Goal: Task Accomplishment & Management: Complete application form

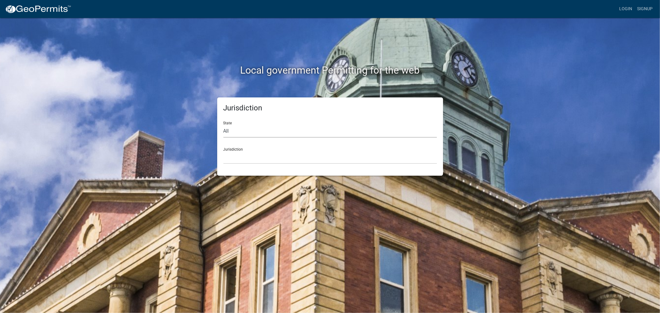
click at [227, 133] on select "All [US_STATE] [US_STATE] [US_STATE] [US_STATE] [US_STATE] [US_STATE] [US_STATE…" at bounding box center [331, 131] width 214 height 13
select select "[US_STATE]"
click at [224, 125] on select "All [US_STATE] [US_STATE] [US_STATE] [US_STATE] [US_STATE] [US_STATE] [US_STATE…" at bounding box center [331, 131] width 214 height 13
click at [233, 160] on select "City of [GEOGRAPHIC_DATA], [US_STATE] City of [GEOGRAPHIC_DATA], [US_STATE] Cit…" at bounding box center [331, 157] width 214 height 13
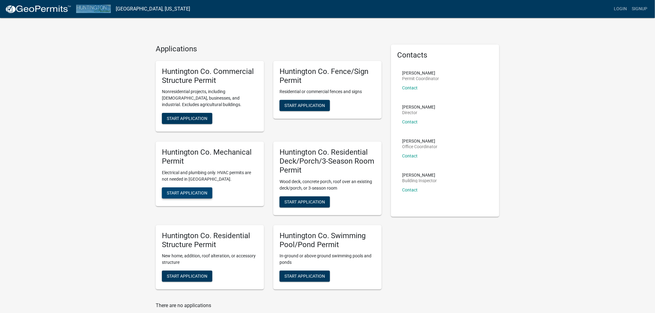
scroll to position [61, 0]
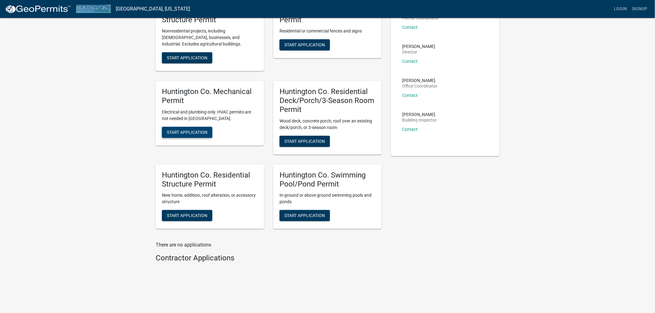
click at [179, 134] on span "Start Application" at bounding box center [187, 132] width 41 height 5
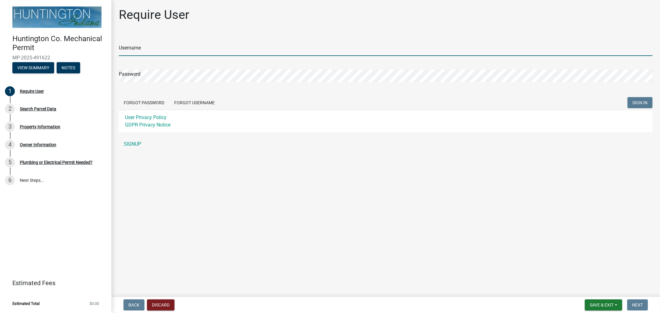
type input "LEVI"
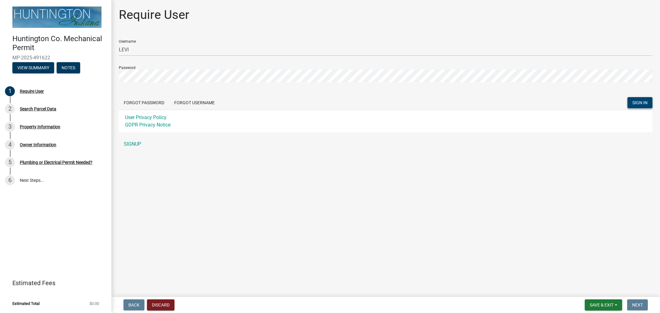
click at [637, 103] on span "SIGN IN" at bounding box center [640, 102] width 15 height 5
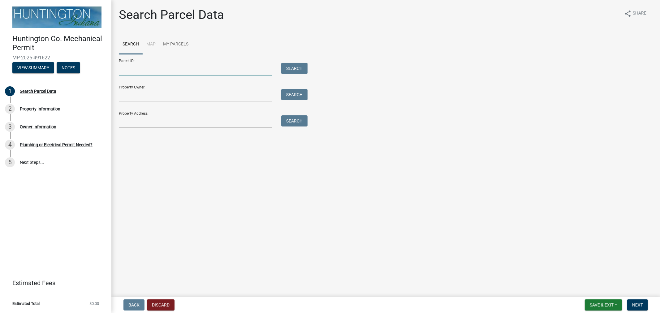
click at [193, 66] on input "Parcel ID:" at bounding box center [195, 69] width 153 height 13
paste input "35-08-10-400-022.700-010"
type input "35-08-10-400-022.700-010"
click at [289, 69] on button "Search" at bounding box center [294, 68] width 26 height 11
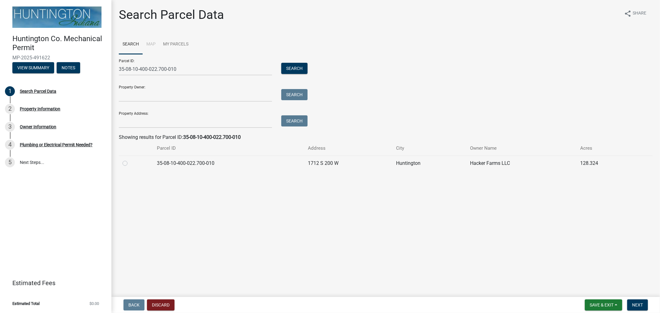
click at [130, 160] on label at bounding box center [130, 160] width 0 height 0
click at [130, 161] on input "radio" at bounding box center [132, 162] width 4 height 4
radio input "true"
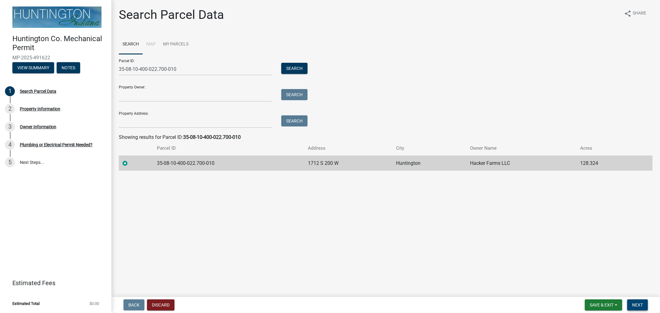
click at [644, 303] on button "Next" at bounding box center [638, 305] width 21 height 11
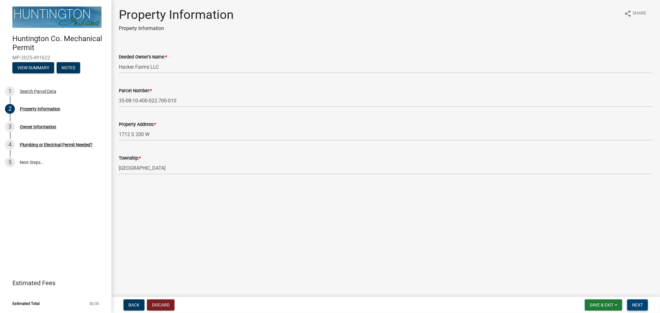
click at [638, 304] on span "Next" at bounding box center [637, 305] width 11 height 5
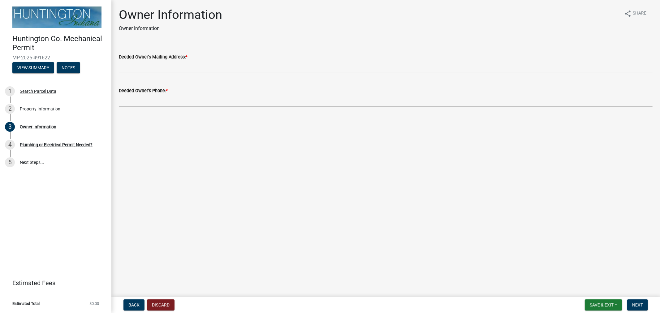
click at [124, 63] on input "Deeded Owner's Mailing Address: *" at bounding box center [386, 67] width 534 height 13
paste input "[STREET_ADDRESS]"
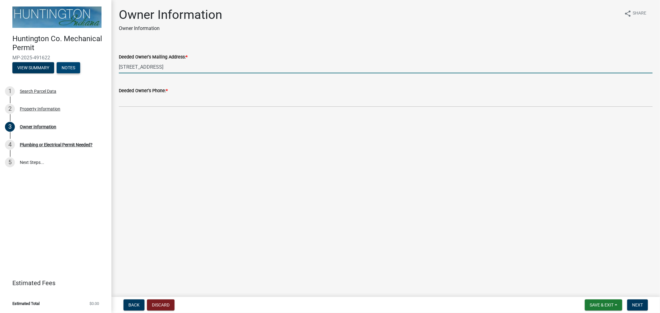
drag, startPoint x: 128, startPoint y: 69, endPoint x: 58, endPoint y: 68, distance: 70.6
click at [58, 68] on div "Huntington Co. Mechanical Permit MP-2025-491622 View Summary Notes 1 Search Par…" at bounding box center [330, 156] width 660 height 313
paste input "[STREET_ADDRESS][PERSON_NAME][PERSON_NAME]"
type input "[STREET_ADDRESS][PERSON_NAME][PERSON_NAME]"
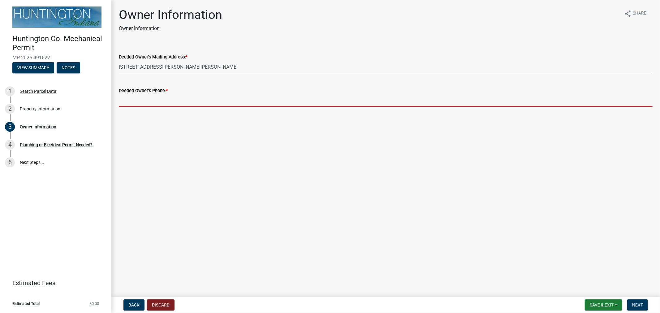
click at [140, 101] on input "Deeded Owner's Phone: *" at bounding box center [386, 100] width 534 height 13
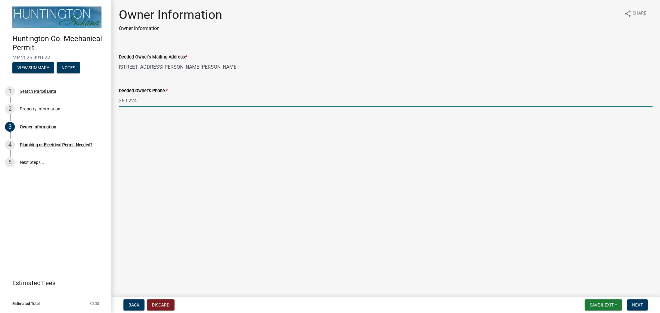
click at [157, 105] on input "260-224-" at bounding box center [386, 100] width 534 height 13
type input "[PHONE_NUMBER]"
click at [639, 306] on span "Next" at bounding box center [637, 305] width 11 height 5
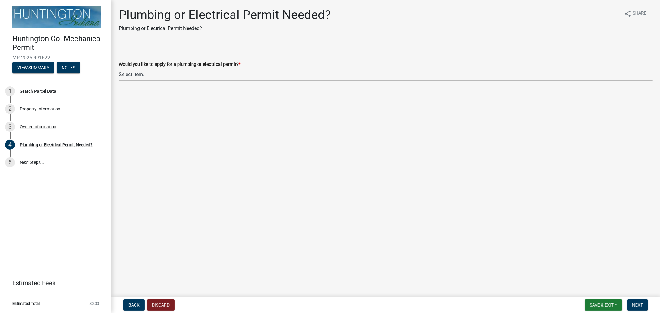
click at [147, 72] on select "Select Item... plumbing electrical" at bounding box center [386, 74] width 534 height 13
click at [119, 68] on select "Select Item... plumbing electrical" at bounding box center [386, 74] width 534 height 13
select select "82bdcc69-8734-43af-a4fa-e76f8d275e41"
click at [635, 307] on span "Next" at bounding box center [637, 305] width 11 height 5
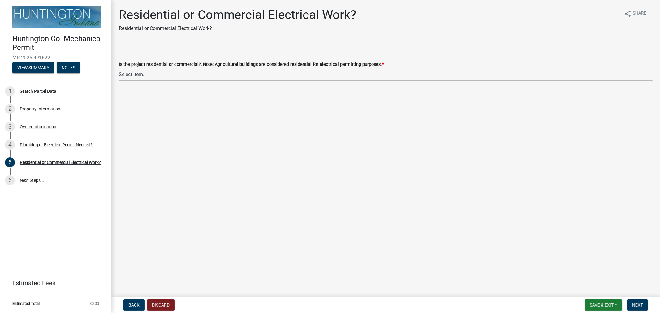
click at [145, 75] on select "Select Item... Residential Commercial" at bounding box center [386, 74] width 534 height 13
click at [119, 68] on select "Select Item... Residential Commercial" at bounding box center [386, 74] width 534 height 13
select select "ea69b0e1-ef46-40d1-a0af-9c0a682068b3"
click at [641, 298] on nav "Back Discard Save & Exit Save Save & Exit Next" at bounding box center [385, 305] width 549 height 16
click at [641, 307] on span "Next" at bounding box center [637, 305] width 11 height 5
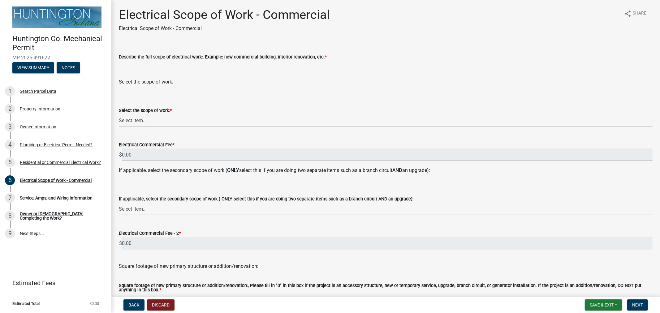
click at [165, 70] on input "Describe the full scope of electrical work:, Example: new commercial building, …" at bounding box center [386, 67] width 534 height 13
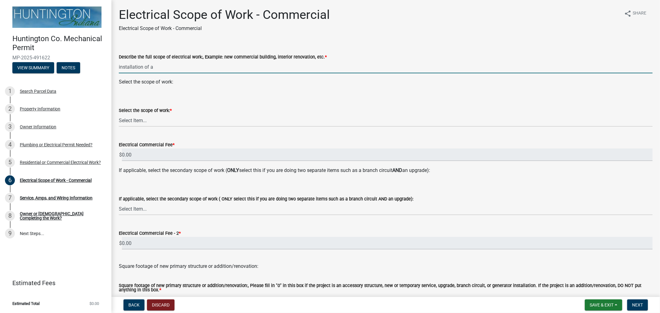
click at [155, 67] on input "installation of a" at bounding box center [386, 67] width 534 height 13
type input "installation of a 4 gang meter base for proposed cell tower site"
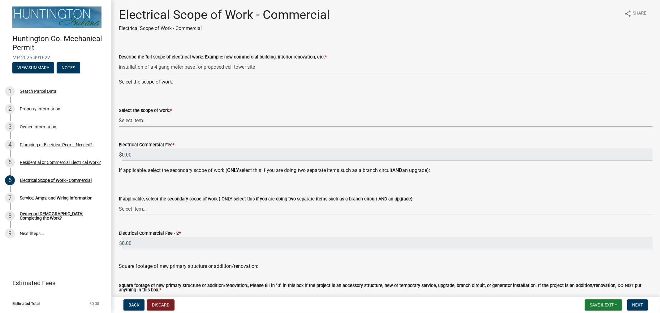
click at [149, 123] on select "Select Item... New Commercial Structure Commercial Addition/Renovation New Serv…" at bounding box center [386, 120] width 534 height 13
click at [119, 114] on select "Select Item... New Commercial Structure Commercial Addition/Renovation New Serv…" at bounding box center [386, 120] width 534 height 13
click at [150, 116] on select "Select Item... New Commercial Structure Commercial Addition/Renovation New Serv…" at bounding box center [386, 120] width 534 height 13
click at [119, 114] on select "Select Item... New Commercial Structure Commercial Addition/Renovation New Serv…" at bounding box center [386, 120] width 534 height 13
click at [146, 123] on select "Select Item... New Commercial Structure Commercial Addition/Renovation New Serv…" at bounding box center [386, 120] width 534 height 13
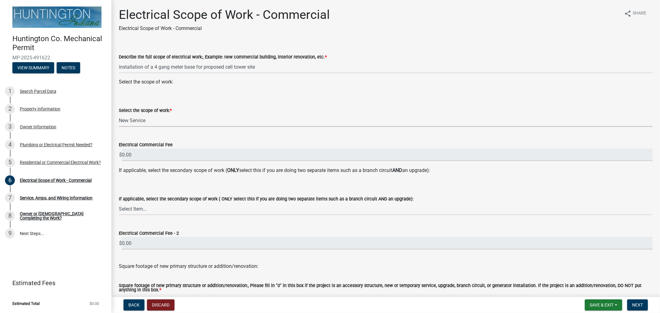
click at [119, 114] on select "Select Item... New Commercial Structure Commercial Addition/Renovation New Serv…" at bounding box center [386, 120] width 534 height 13
select select "fbbc842b-cc66-47ca-999e-c90478db2a15"
click at [150, 207] on select "Select Item... New Commercial Structure Commercial Addition/Renovation New Serv…" at bounding box center [386, 209] width 534 height 13
click at [159, 197] on label "If applicable, select the secondary scope of work ( ONLY select this if you are…" at bounding box center [266, 199] width 295 height 4
click at [159, 203] on select "Select Item... New Commercial Structure Commercial Addition/Renovation New Serv…" at bounding box center [386, 209] width 534 height 13
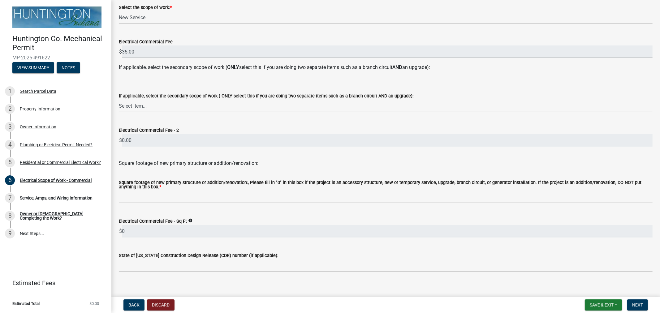
scroll to position [110, 0]
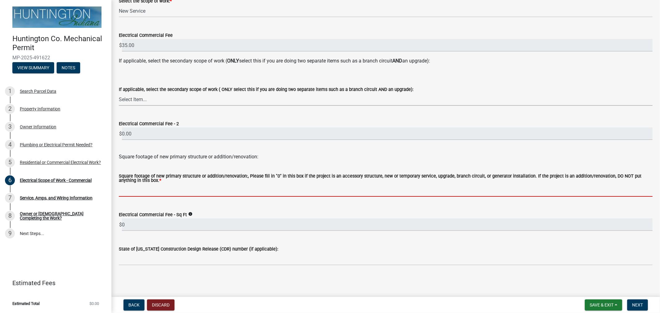
click at [167, 191] on input "text" at bounding box center [386, 190] width 534 height 13
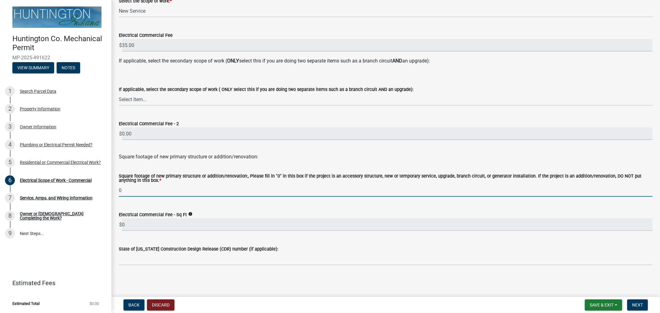
type input "0"
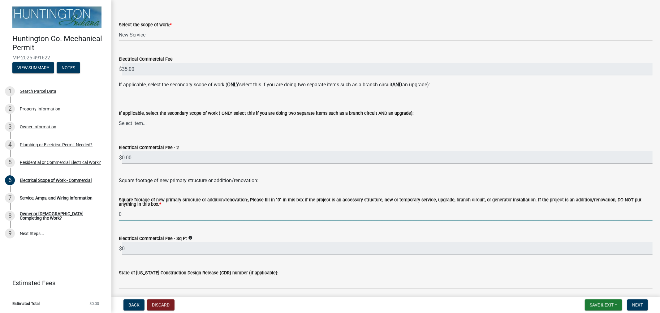
click at [209, 204] on wm-data-entity-input-list "Describe the full scope of electrical work:, Example: new commercial building, …" at bounding box center [386, 127] width 534 height 336
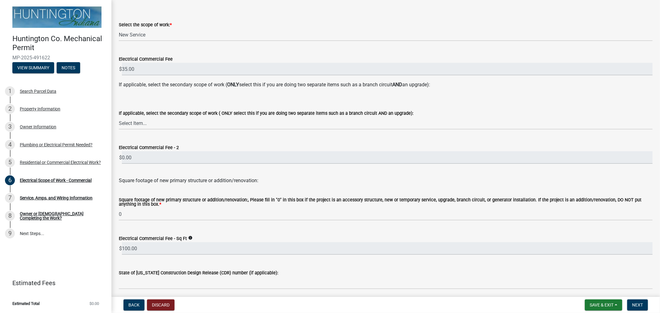
scroll to position [110, 0]
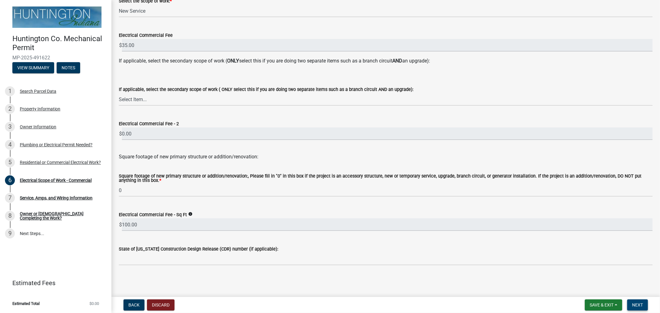
click at [637, 305] on span "Next" at bounding box center [637, 305] width 11 height 5
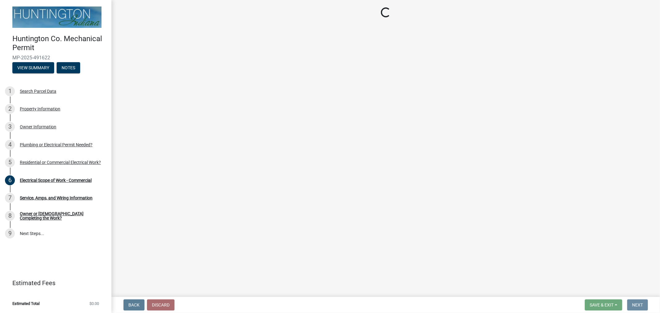
scroll to position [0, 0]
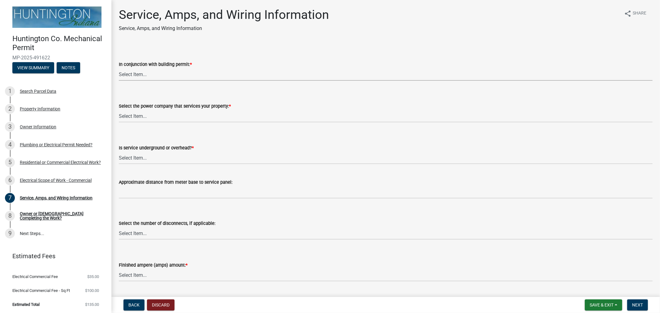
click at [134, 75] on select "Select Item... Yes No" at bounding box center [386, 74] width 534 height 13
click at [119, 68] on select "Select Item... Yes No" at bounding box center [386, 74] width 534 height 13
select select "93f45f8b-0008-4bc3-ad99-7edf3db31922"
click at [142, 115] on select "Select Item... Duke Energy Northeastern REMC Wabash County REMC [PERSON_NAME] U…" at bounding box center [386, 116] width 534 height 13
click at [119, 110] on select "Select Item... Duke Energy Northeastern REMC Wabash County REMC [PERSON_NAME] U…" at bounding box center [386, 116] width 534 height 13
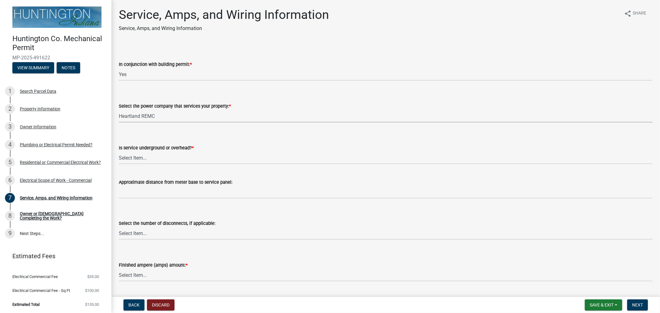
select select "c367502c-c792-4ca6-b28c-e3bf444e9dd0"
click at [141, 157] on select "Select Item... Underground Overhead" at bounding box center [386, 158] width 534 height 13
click at [119, 152] on select "Select Item... Underground Overhead" at bounding box center [386, 158] width 534 height 13
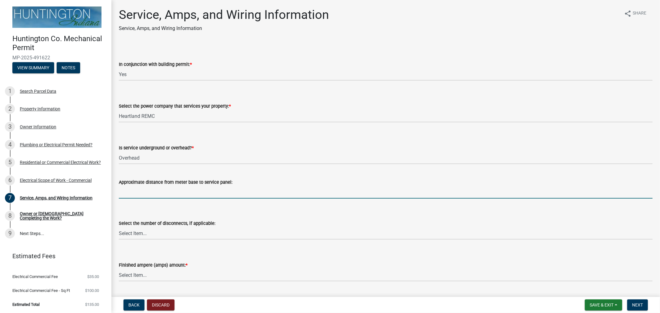
click at [137, 196] on input "Approximate distance from meter base to service panel:" at bounding box center [386, 192] width 534 height 13
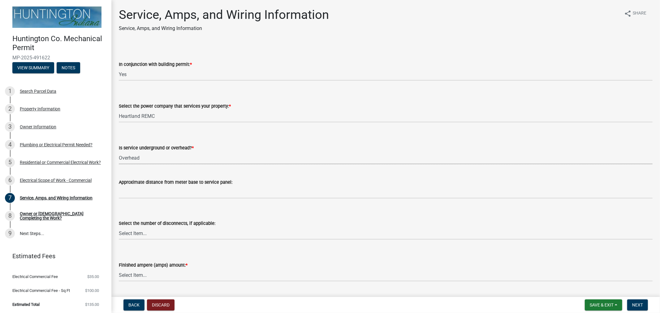
click at [150, 156] on select "Select Item... Underground Overhead" at bounding box center [386, 158] width 534 height 13
click at [119, 152] on select "Select Item... Underground Overhead" at bounding box center [386, 158] width 534 height 13
select select "ae88532c-6f26-494f-9fbf-7b0ffd7225c9"
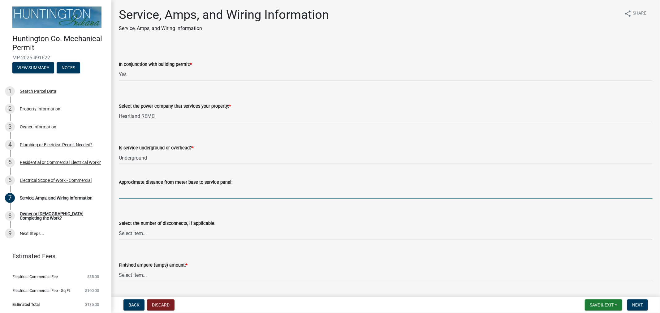
click at [152, 196] on input "Approximate distance from meter base to service panel:" at bounding box center [386, 192] width 534 height 13
type input "340"
click at [159, 236] on select "Select Item... one two three four or more No Disconnects" at bounding box center [386, 233] width 534 height 13
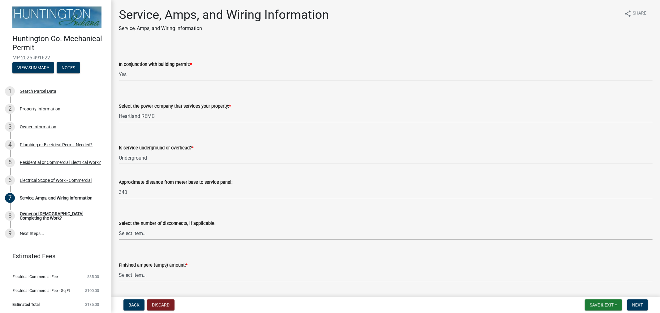
click at [168, 237] on select "Select Item... one two three four or more No Disconnects" at bounding box center [386, 233] width 534 height 13
click at [119, 227] on select "Select Item... one two three four or more No Disconnects" at bounding box center [386, 233] width 534 height 13
select select "71bbe122-d664-4450-b24f-e64a9e4c6d13"
click at [133, 273] on select "Select Item... 100 amp 200 amp 400 amp other" at bounding box center [386, 275] width 534 height 13
click at [238, 200] on wm-data-entity-input "Approximate distance from meter base to service panel: 340" at bounding box center [386, 187] width 534 height 34
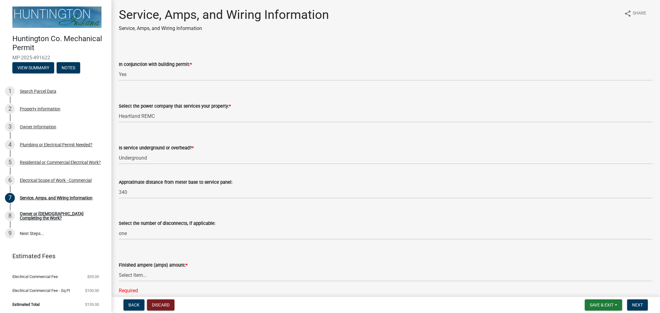
scroll to position [137, 0]
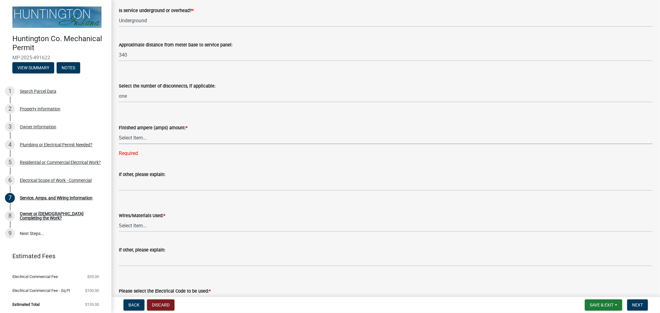
click at [159, 138] on select "Select Item... 100 amp 200 amp 400 amp other" at bounding box center [386, 138] width 534 height 13
click at [119, 132] on select "Select Item... 100 amp 200 amp 400 amp other" at bounding box center [386, 138] width 534 height 13
select select "d84f57a2-9d64-4957-b44f-522507baf905"
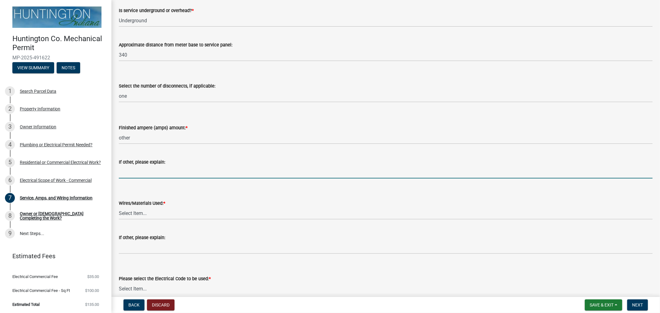
click at [143, 172] on input "If other, please explain:" at bounding box center [386, 172] width 534 height 13
drag, startPoint x: 143, startPoint y: 172, endPoint x: 133, endPoint y: 168, distance: 10.1
click at [133, 168] on input "If other, please explain:" at bounding box center [386, 172] width 534 height 13
type input "800 amp capability with a 200 amp service for the Carrier"
click at [123, 211] on select "Select Item... 2 AWG Aluminum 4 AWG Copper 2-4/0 or 1-1/0 Aluminum 2/0 Copper 2…" at bounding box center [386, 213] width 534 height 13
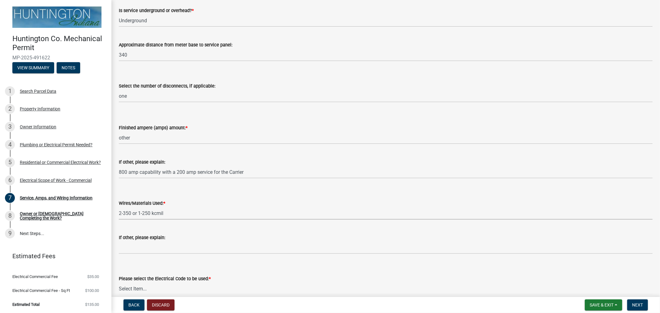
click at [119, 207] on select "Select Item... 2 AWG Aluminum 4 AWG Copper 2-4/0 or 1-1/0 Aluminum 2/0 Copper 2…" at bounding box center [386, 213] width 534 height 13
select select "203f781d-839d-4cf8-9b37-4630a3a10a72"
drag, startPoint x: 169, startPoint y: 231, endPoint x: 170, endPoint y: 236, distance: 4.7
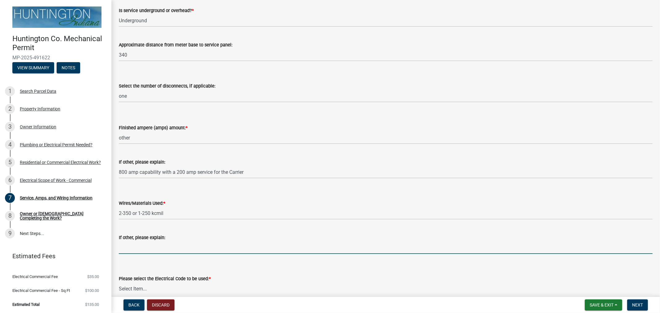
drag, startPoint x: 170, startPoint y: 236, endPoint x: 153, endPoint y: 245, distance: 19.1
click at [153, 245] on input "If other, please explain:" at bounding box center [386, 247] width 534 height 13
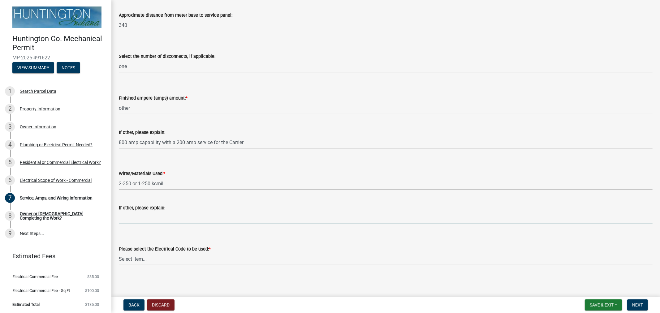
scroll to position [167, 0]
click at [150, 252] on div "Please select the Electrical Code to be used: *" at bounding box center [386, 248] width 534 height 7
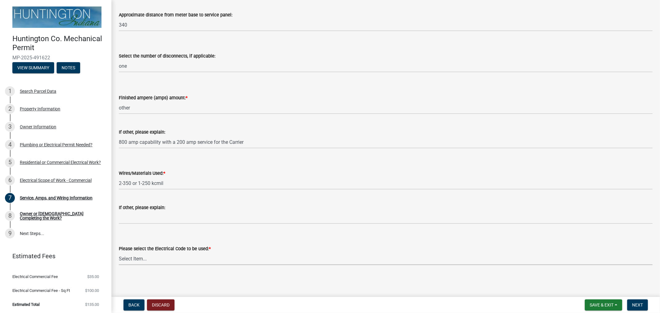
click at [153, 259] on select "Select Item... [US_STATE] Electrical Code One & Two Family Dwelling Code" at bounding box center [386, 259] width 534 height 13
click at [119, 253] on select "Select Item... [US_STATE] Electrical Code One & Two Family Dwelling Code" at bounding box center [386, 259] width 534 height 13
select select "5aeea631-e80a-4ba0-b39f-f5c26114ddfc"
click at [638, 304] on span "Next" at bounding box center [637, 305] width 11 height 5
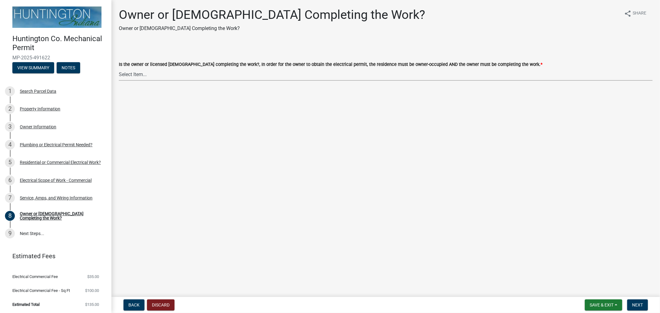
click at [160, 72] on select "Select Item... owner contractor" at bounding box center [386, 74] width 534 height 13
click at [119, 68] on select "Select Item... owner contractor" at bounding box center [386, 74] width 534 height 13
select select "408e0cf4-d53f-4268-b860-e8792218a171"
click at [629, 305] on button "Next" at bounding box center [638, 305] width 21 height 11
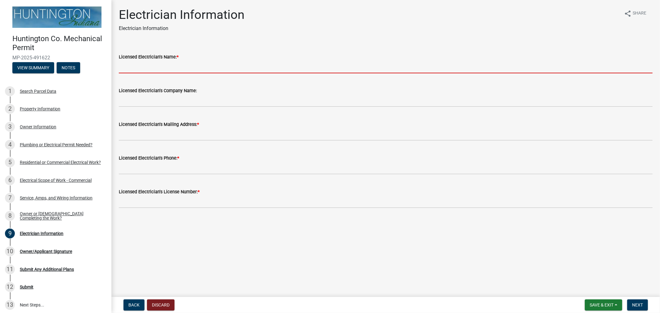
click at [156, 68] on input "Licensed Electrician's Name: *" at bounding box center [386, 67] width 534 height 13
click at [276, 226] on main "Electrician Information Electrician Information share Share Licensed Electricia…" at bounding box center [385, 147] width 549 height 295
